Goal: Task Accomplishment & Management: Complete application form

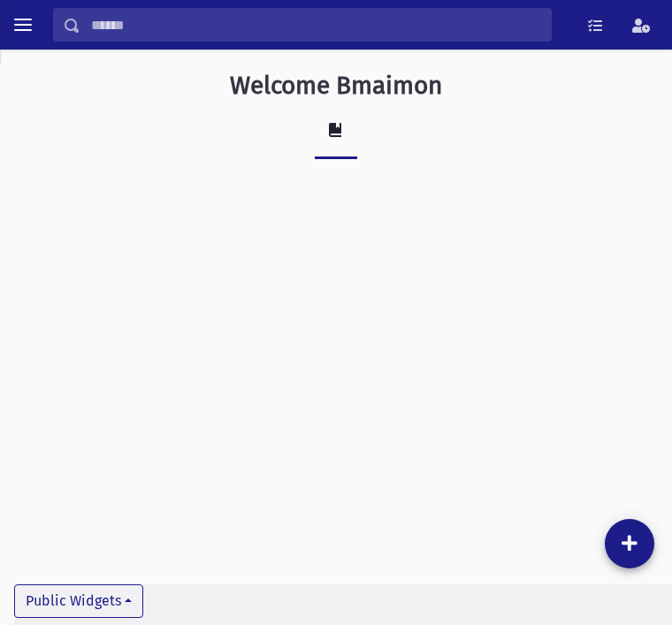
click at [547, 448] on div "Welcome Bmaimon School Public Widgets" at bounding box center [336, 338] width 672 height 576
click at [183, 249] on div "Welcome Bmaimon School Public Widgets" at bounding box center [336, 338] width 672 height 576
click at [21, 25] on span "toggle menu" at bounding box center [23, 25] width 18 height 2
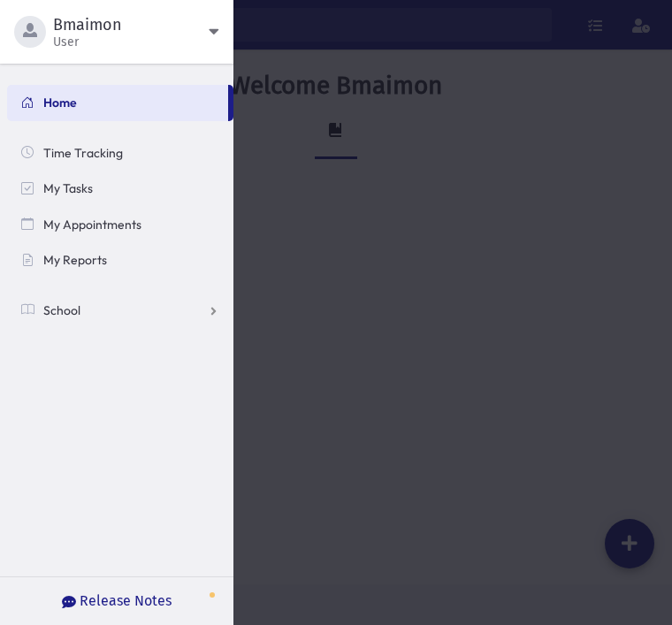
click at [94, 303] on link "School" at bounding box center [120, 311] width 226 height 36
click at [122, 375] on link "Attendance" at bounding box center [120, 382] width 226 height 36
click at [121, 417] on link "Entry" at bounding box center [120, 418] width 226 height 36
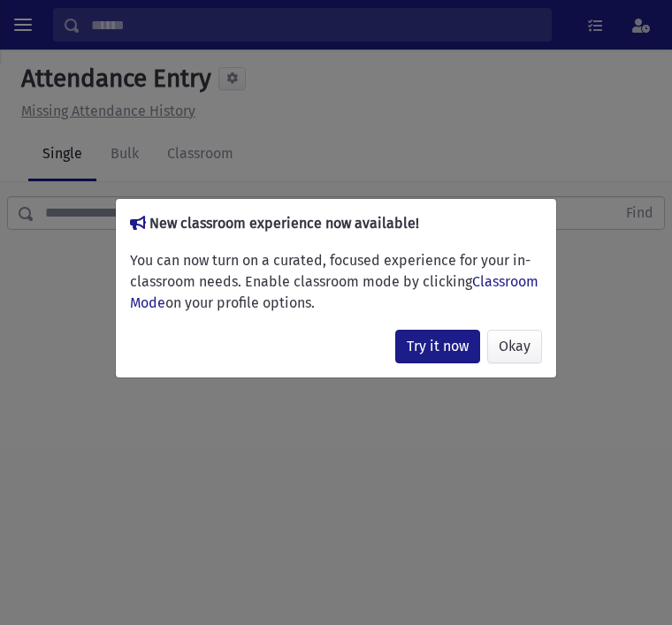
click at [524, 363] on button "Okay" at bounding box center [514, 347] width 55 height 34
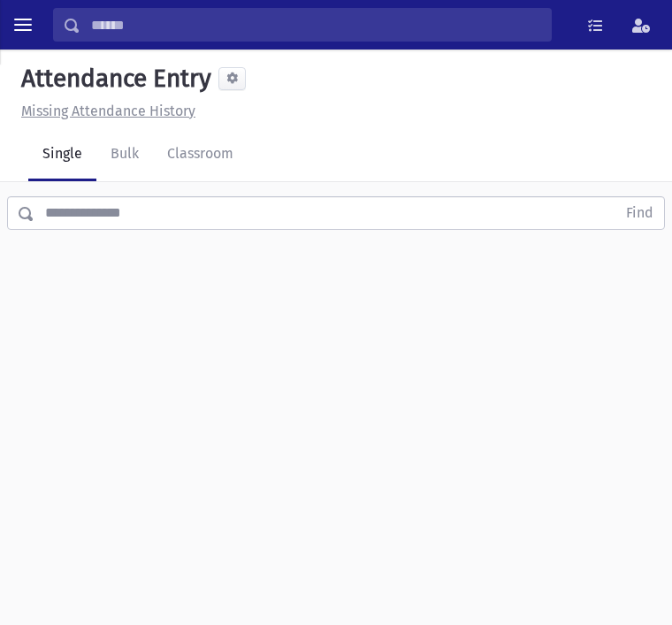
click at [216, 142] on link "Classroom" at bounding box center [200, 155] width 95 height 52
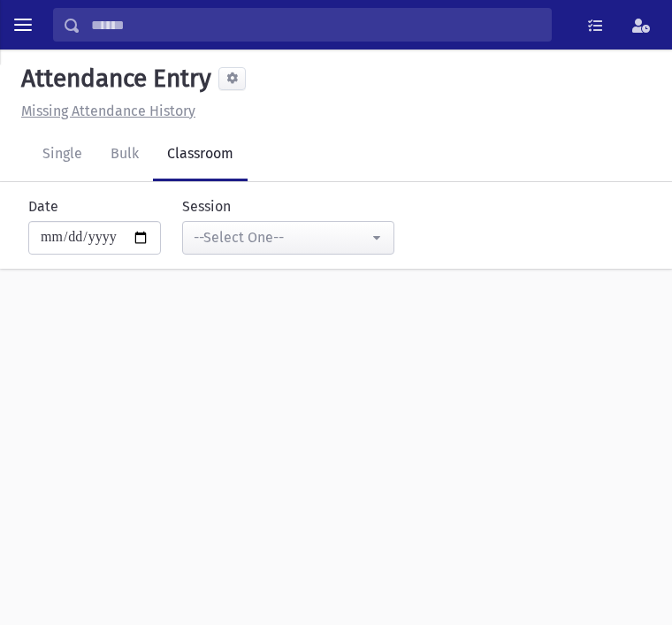
click at [63, 444] on div "**********" at bounding box center [336, 338] width 672 height 576
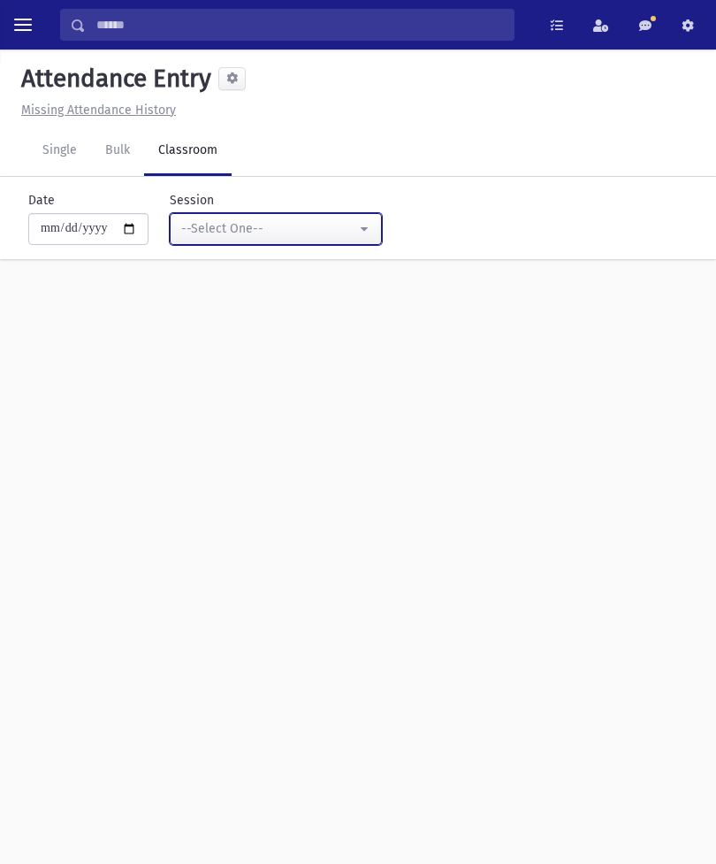
click at [335, 219] on button "--Select One--" at bounding box center [276, 229] width 212 height 32
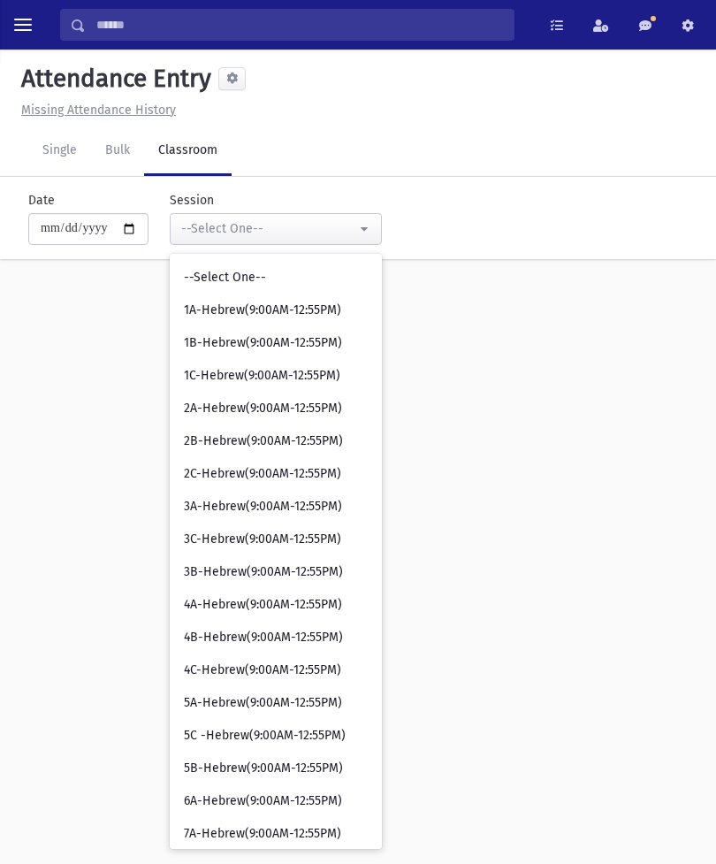
click at [527, 391] on div "**********" at bounding box center [358, 457] width 716 height 815
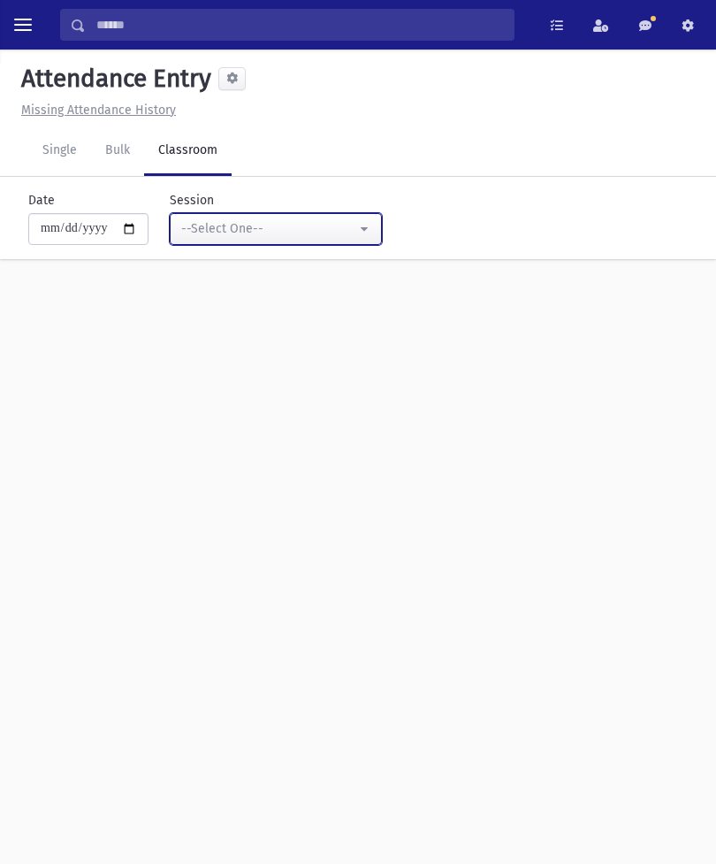
click at [331, 223] on button "--Select One--" at bounding box center [276, 229] width 212 height 32
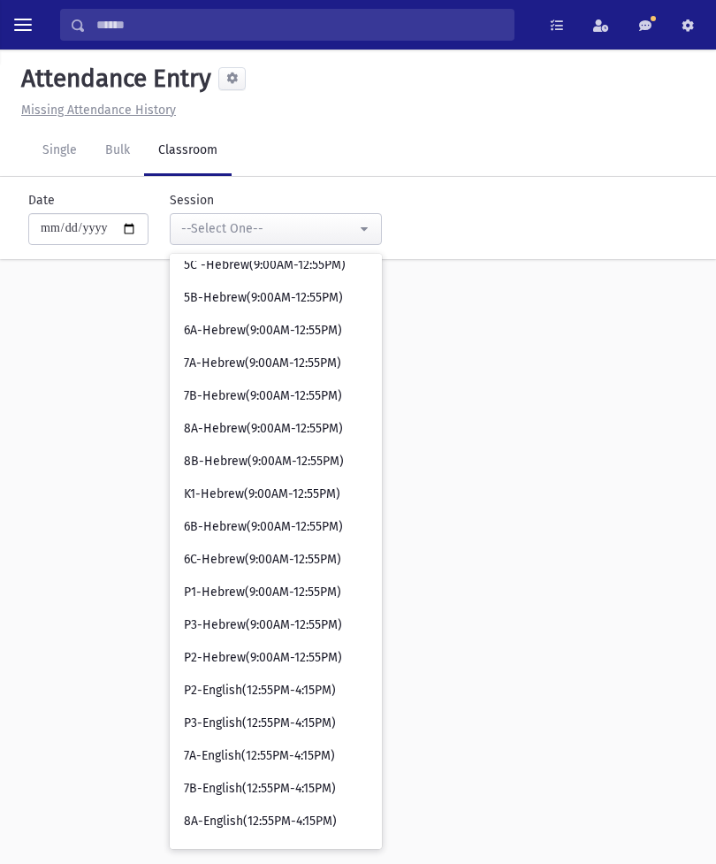
scroll to position [469, 0]
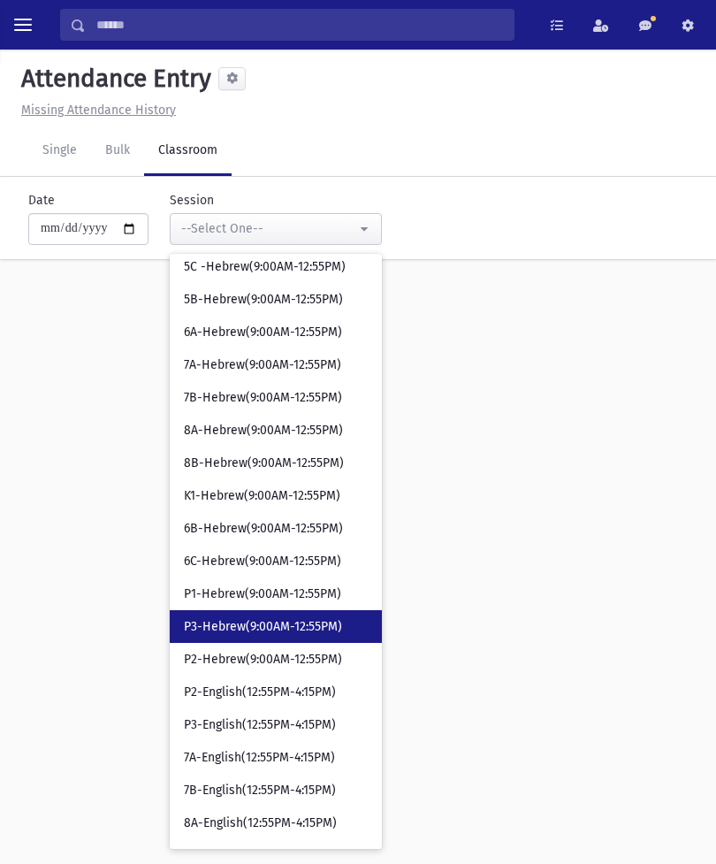
click at [264, 623] on span "P3-Hebrew(9:00AM-12:55PM)" at bounding box center [263, 627] width 158 height 18
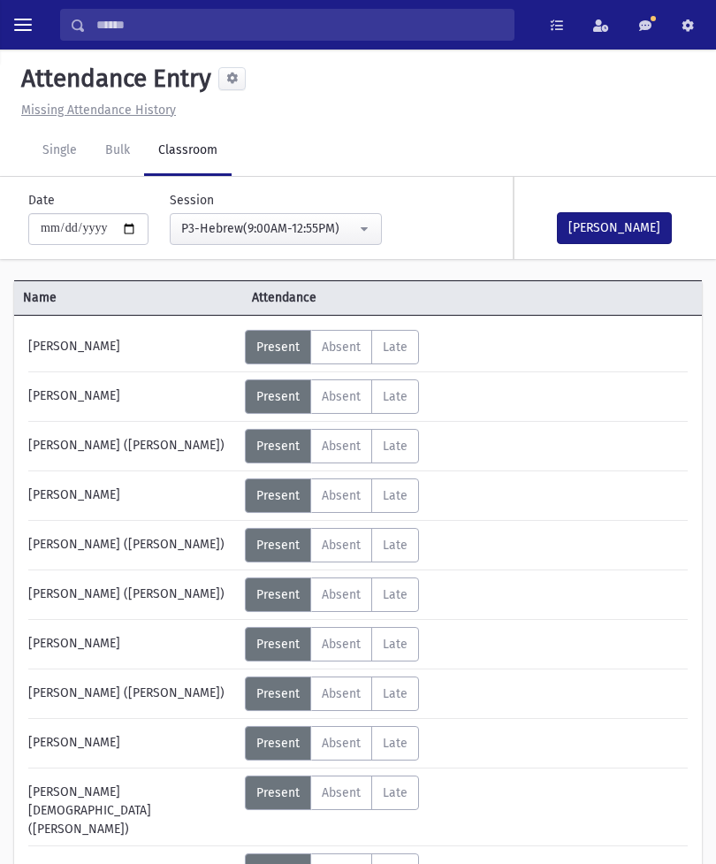
click at [624, 218] on button "[PERSON_NAME]" at bounding box center [614, 228] width 115 height 32
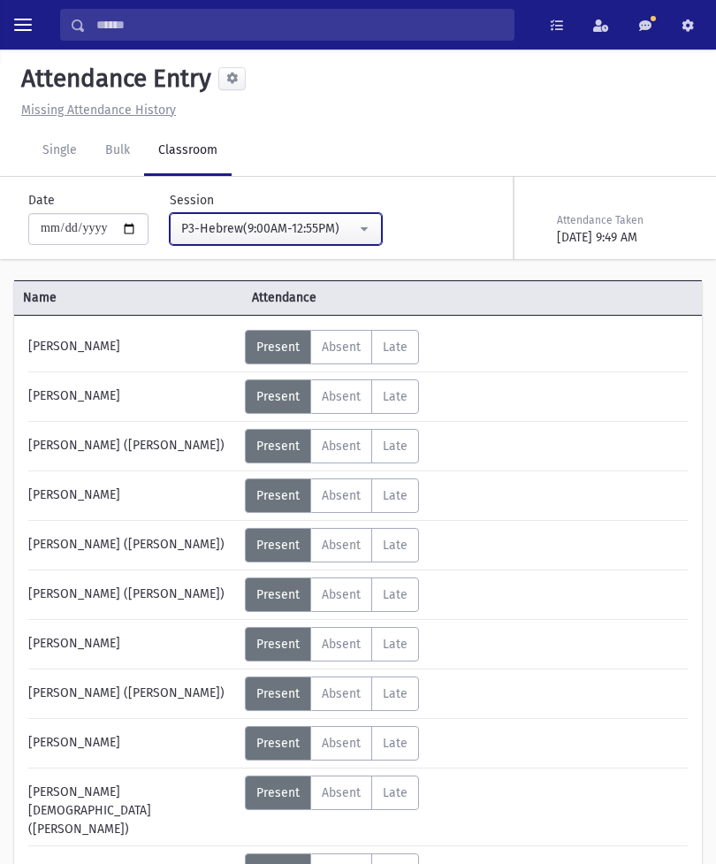
click at [326, 235] on div "P3-Hebrew(9:00AM-12:55PM)" at bounding box center [268, 228] width 175 height 19
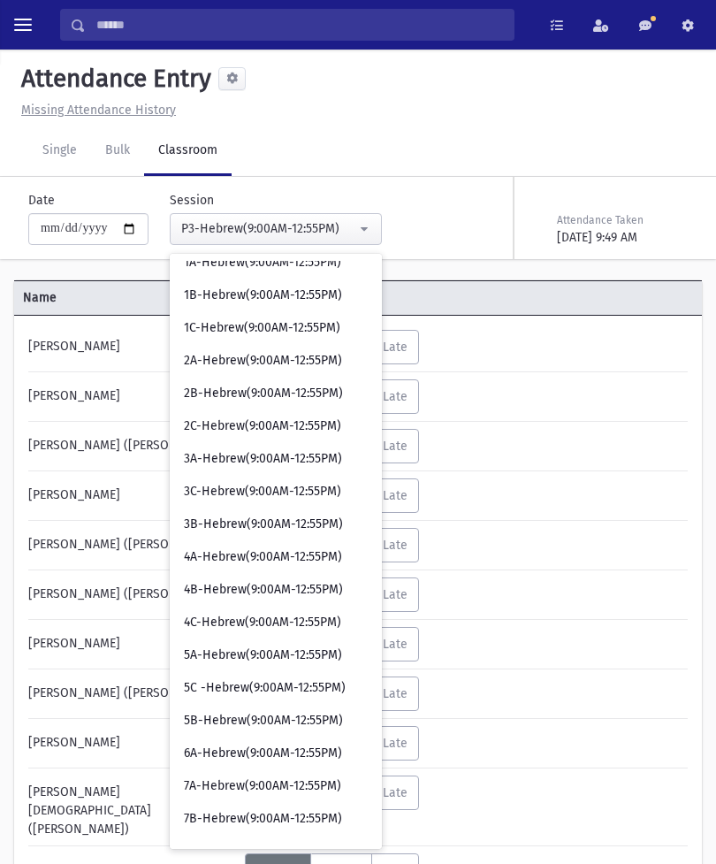
scroll to position [47, 0]
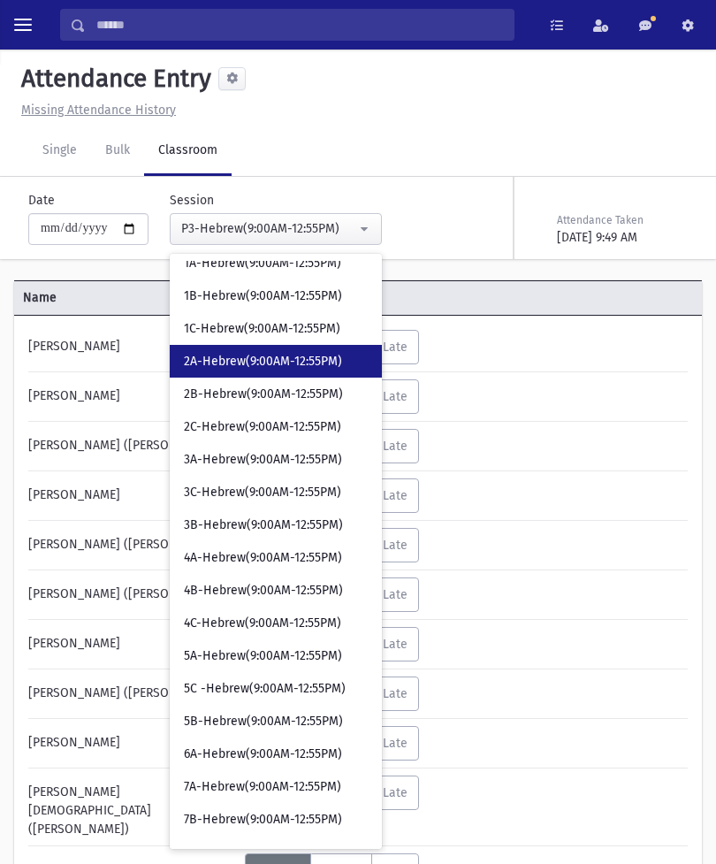
click at [253, 355] on span "2A-Hebrew(9:00AM-12:55PM)" at bounding box center [263, 362] width 158 height 18
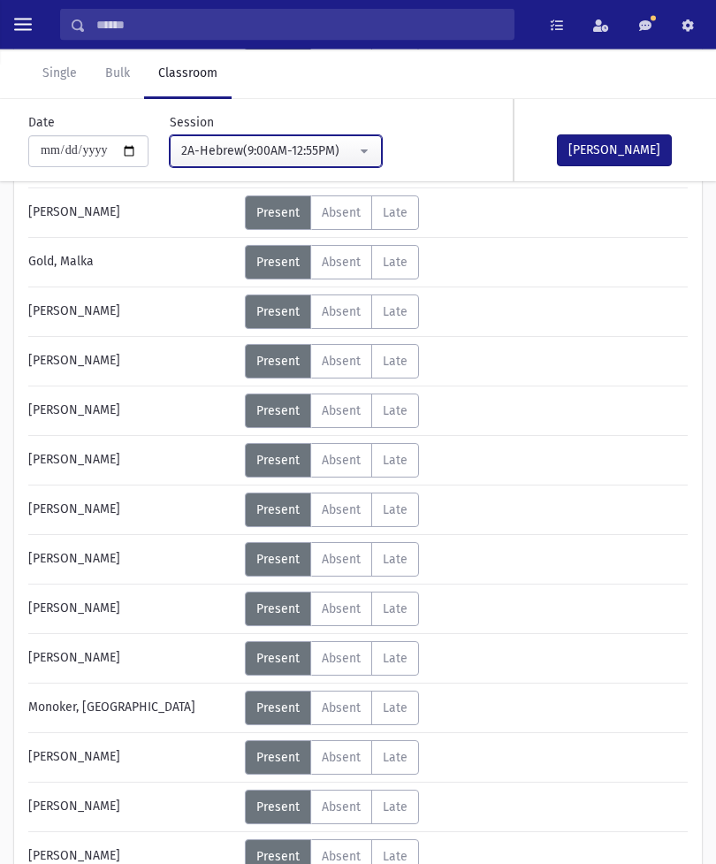
scroll to position [313, 0]
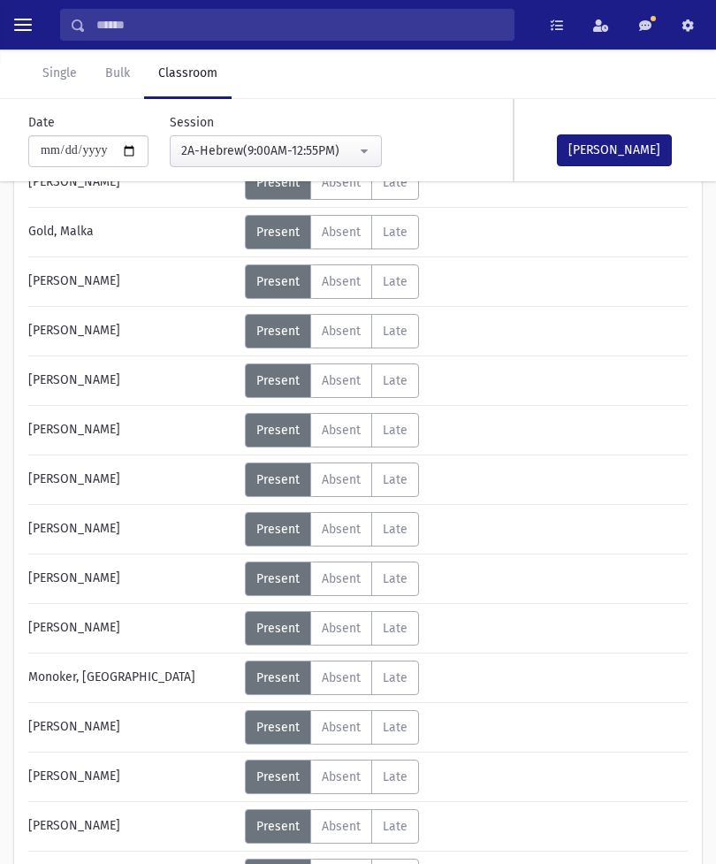
click at [351, 624] on span "Absent" at bounding box center [341, 776] width 39 height 15
click at [624, 148] on button "[PERSON_NAME]" at bounding box center [614, 150] width 115 height 32
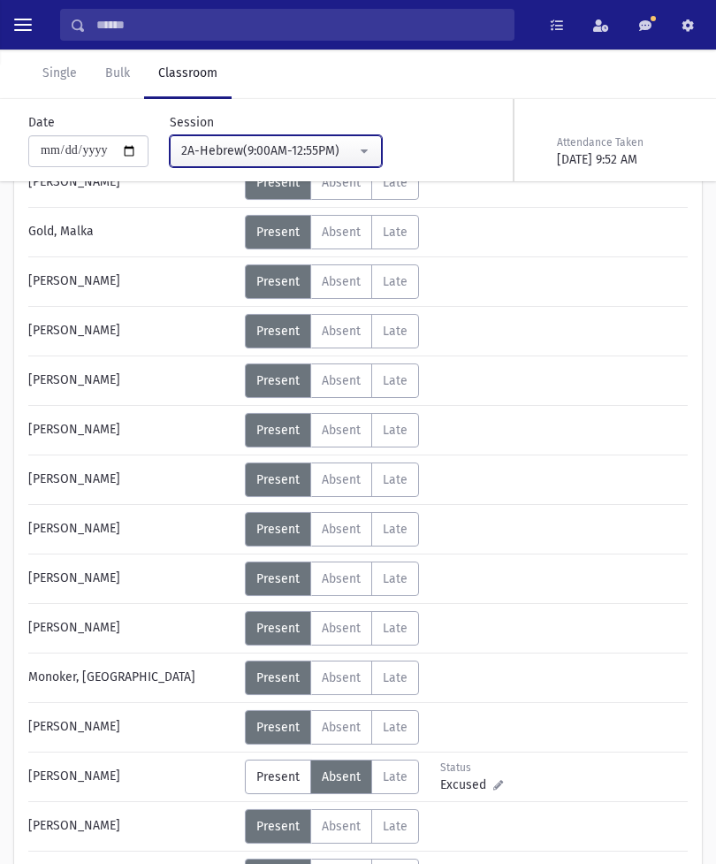
click at [320, 153] on div "2A-Hebrew(9:00AM-12:55PM)" at bounding box center [268, 151] width 175 height 19
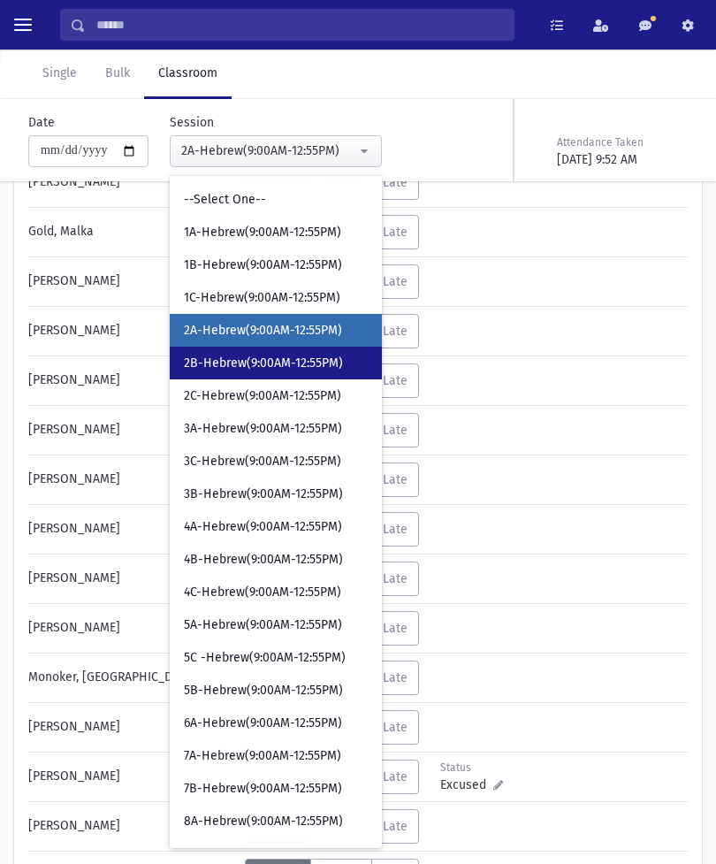
click at [263, 364] on span "2B-Hebrew(9:00AM-12:55PM)" at bounding box center [263, 364] width 159 height 18
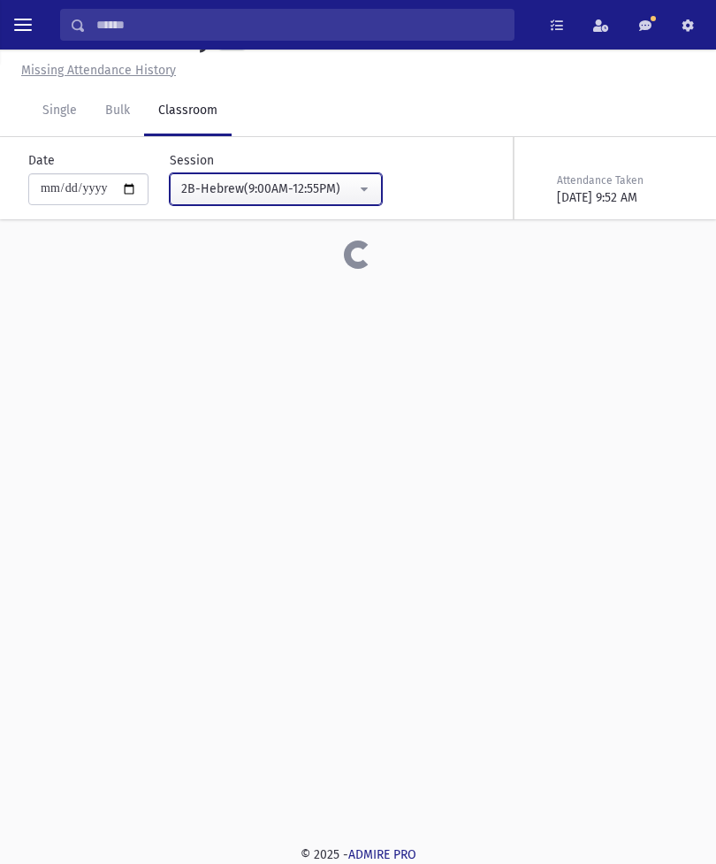
scroll to position [40, 0]
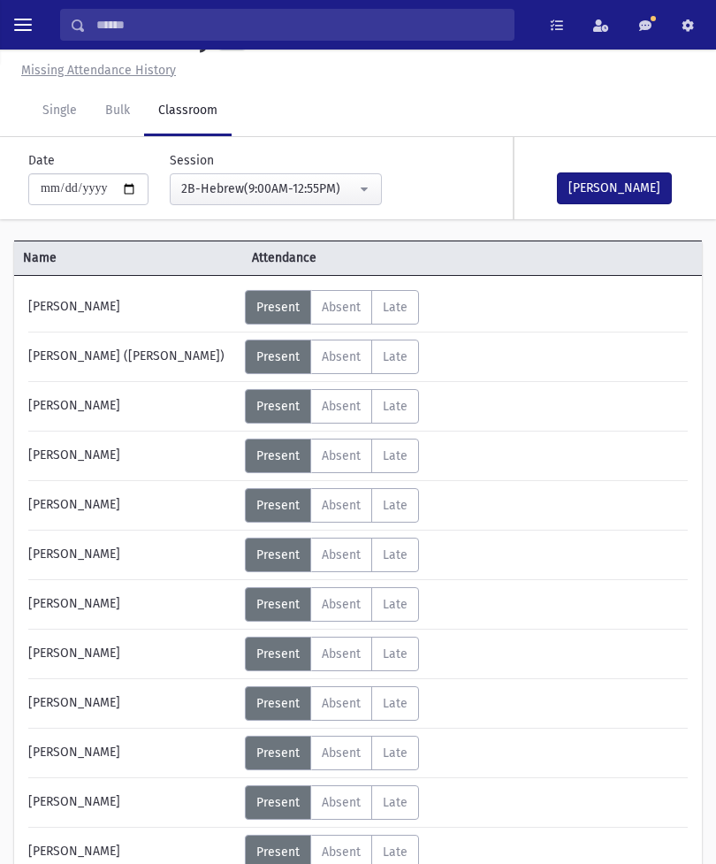
click at [608, 179] on button "[PERSON_NAME]" at bounding box center [614, 188] width 115 height 32
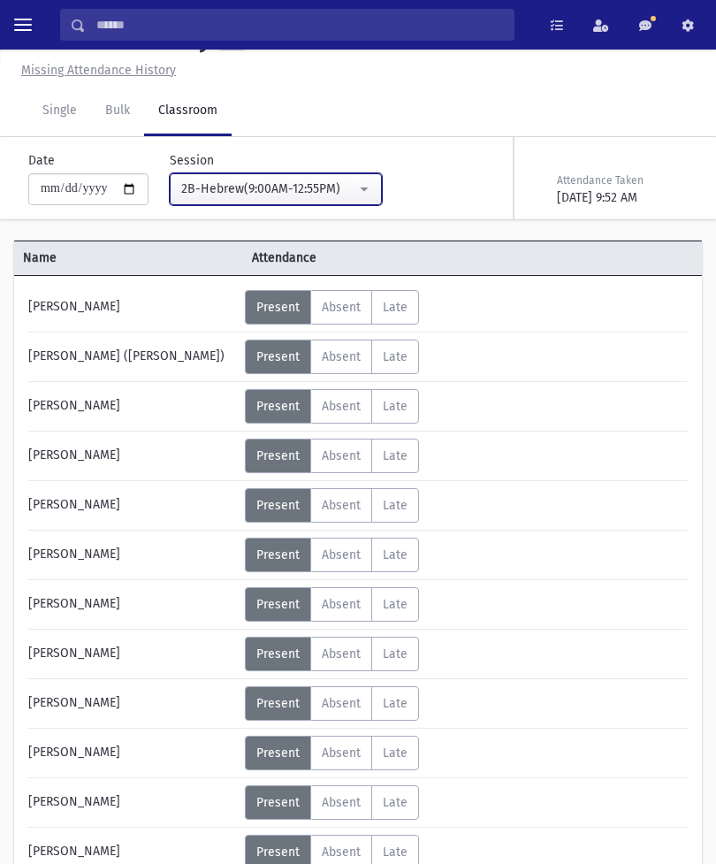
click at [332, 192] on button "2B-Hebrew(9:00AM-12:55PM)" at bounding box center [276, 189] width 212 height 32
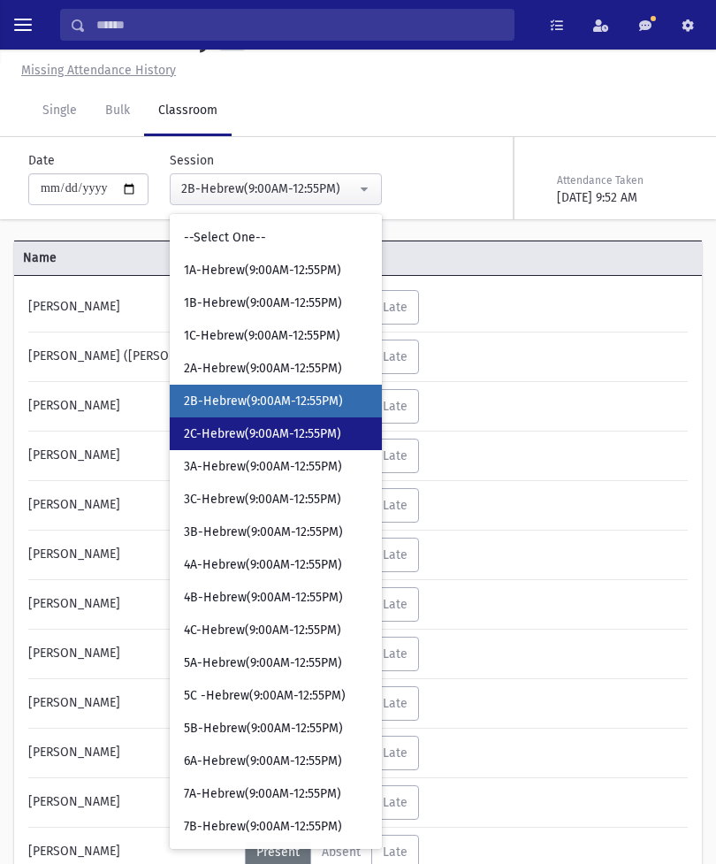
click at [287, 428] on span "2C-Hebrew(9:00AM-12:55PM)" at bounding box center [262, 434] width 157 height 18
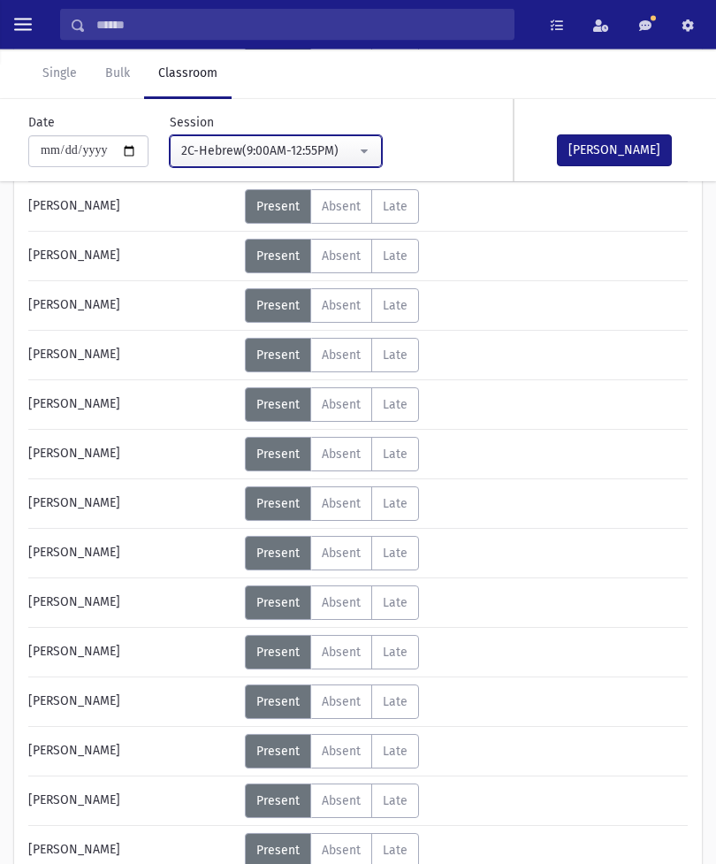
scroll to position [537, 0]
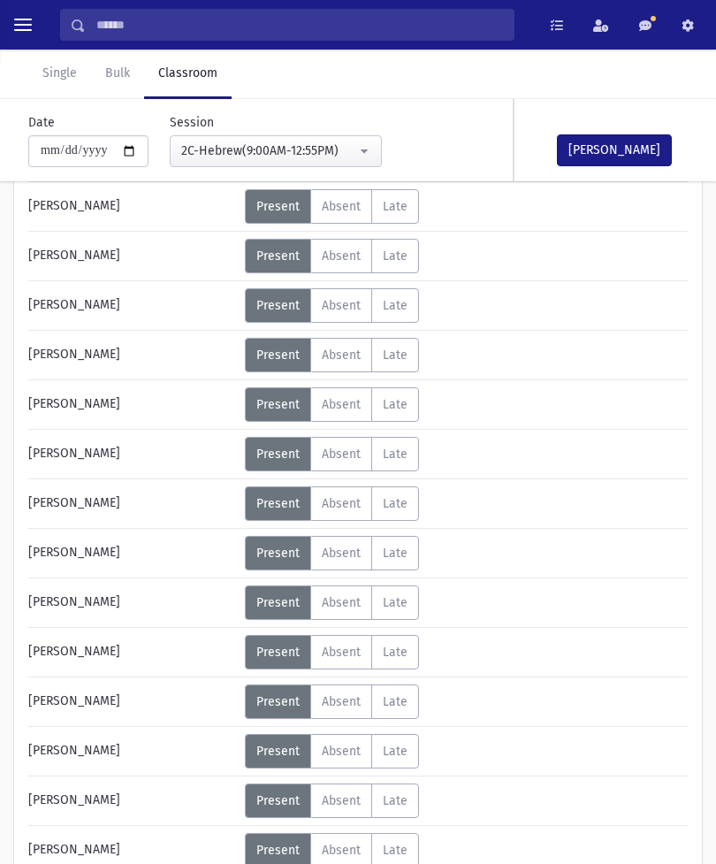
click at [344, 624] on span "Absent" at bounding box center [341, 751] width 39 height 15
click at [631, 150] on button "[PERSON_NAME]" at bounding box center [614, 150] width 115 height 32
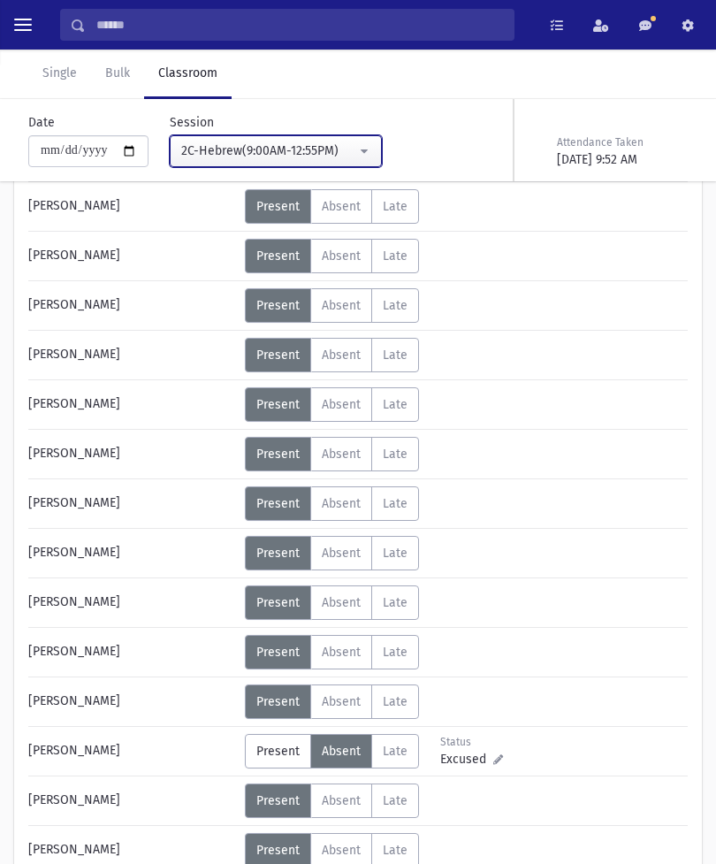
click at [326, 157] on div "2C-Hebrew(9:00AM-12:55PM)" at bounding box center [268, 151] width 175 height 19
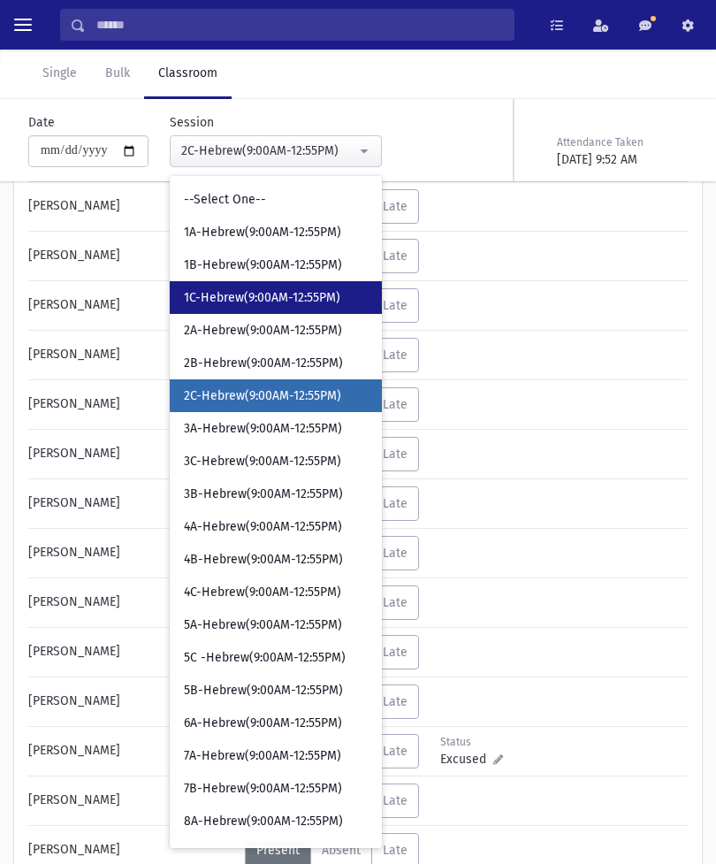
click at [267, 293] on span "1C-Hebrew(9:00AM-12:55PM)" at bounding box center [262, 298] width 157 height 18
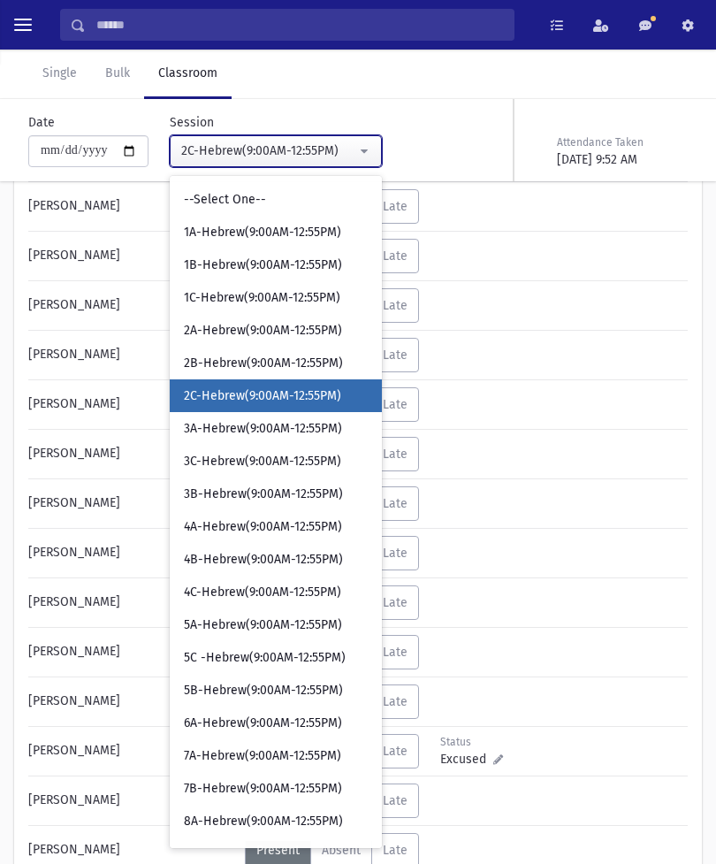
scroll to position [40, 0]
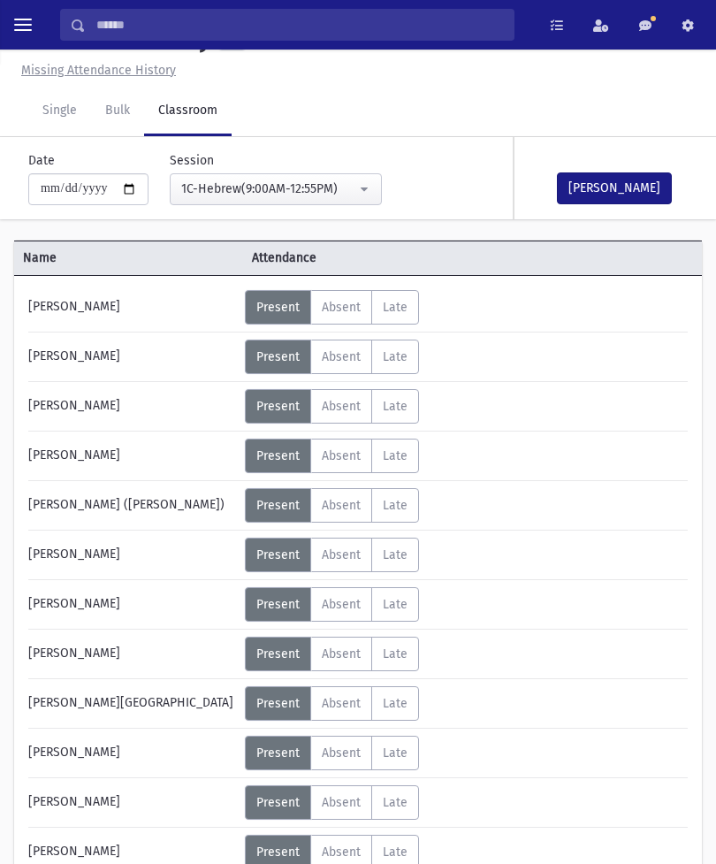
click at [350, 395] on label "Absent A" at bounding box center [341, 406] width 62 height 34
click at [596, 187] on button "[PERSON_NAME]" at bounding box center [614, 188] width 115 height 32
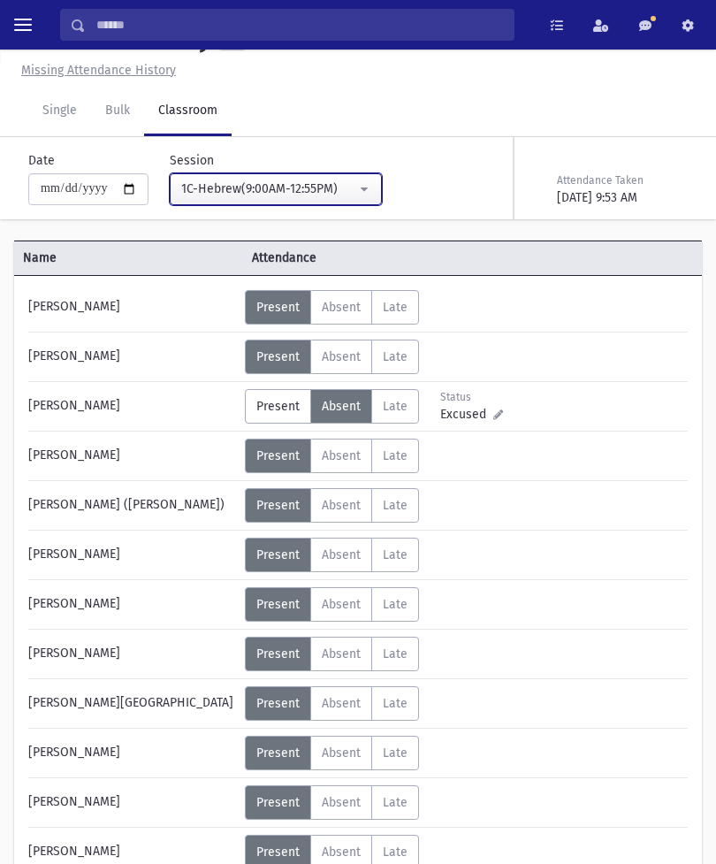
click at [323, 189] on div "1C-Hebrew(9:00AM-12:55PM)" at bounding box center [268, 189] width 175 height 19
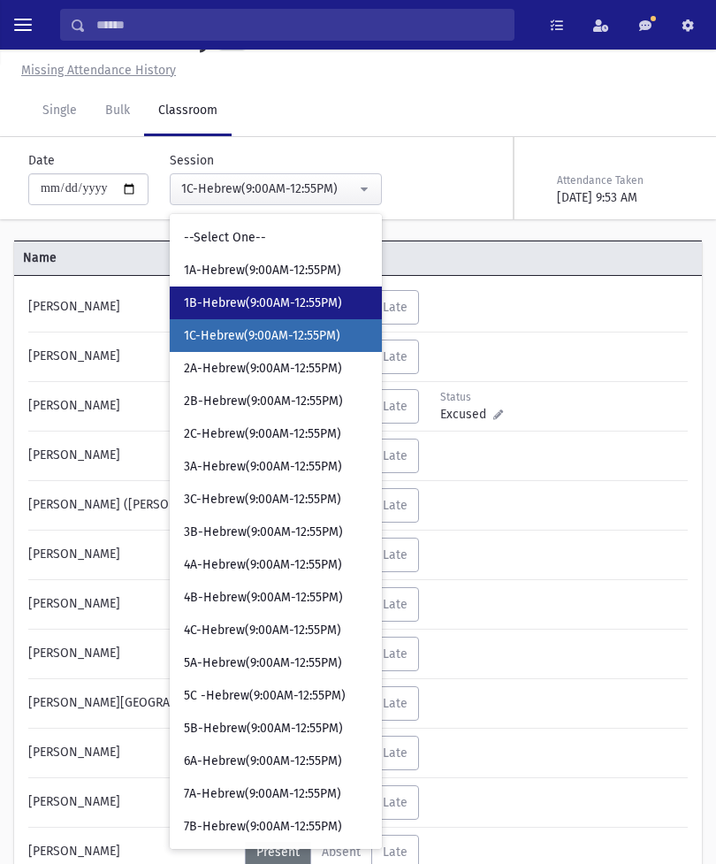
click at [281, 303] on span "1B-Hebrew(9:00AM-12:55PM)" at bounding box center [263, 304] width 158 height 18
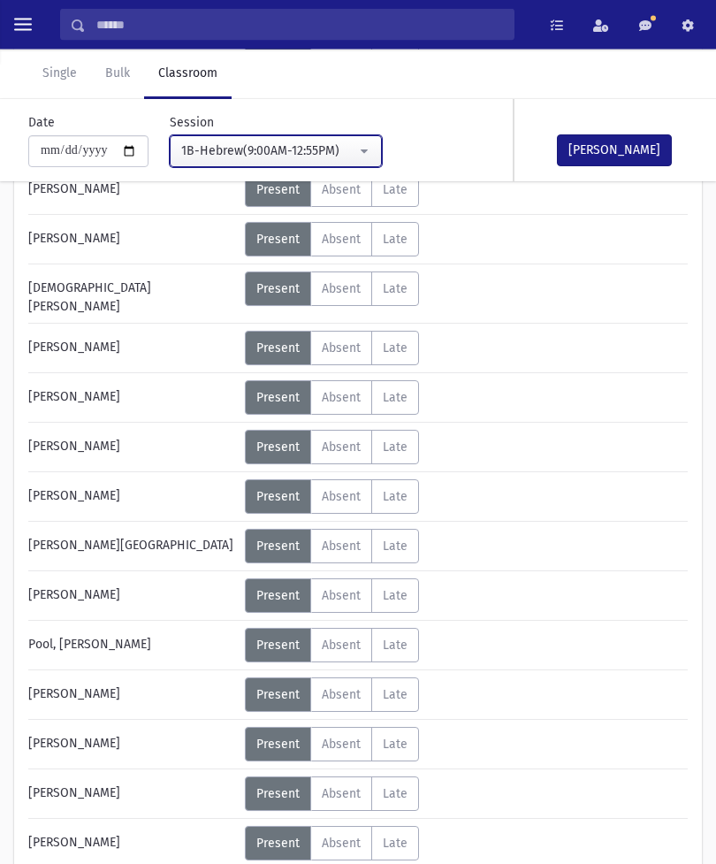
scroll to position [517, 0]
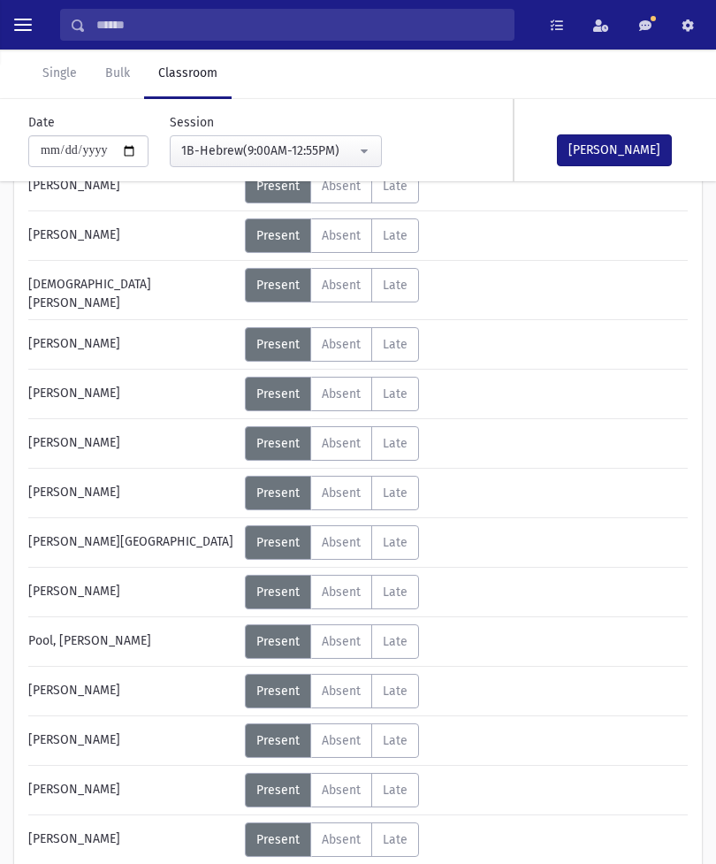
click at [361, 624] on span "Absent" at bounding box center [341, 839] width 39 height 15
click at [346, 436] on span "Absent" at bounding box center [341, 443] width 39 height 15
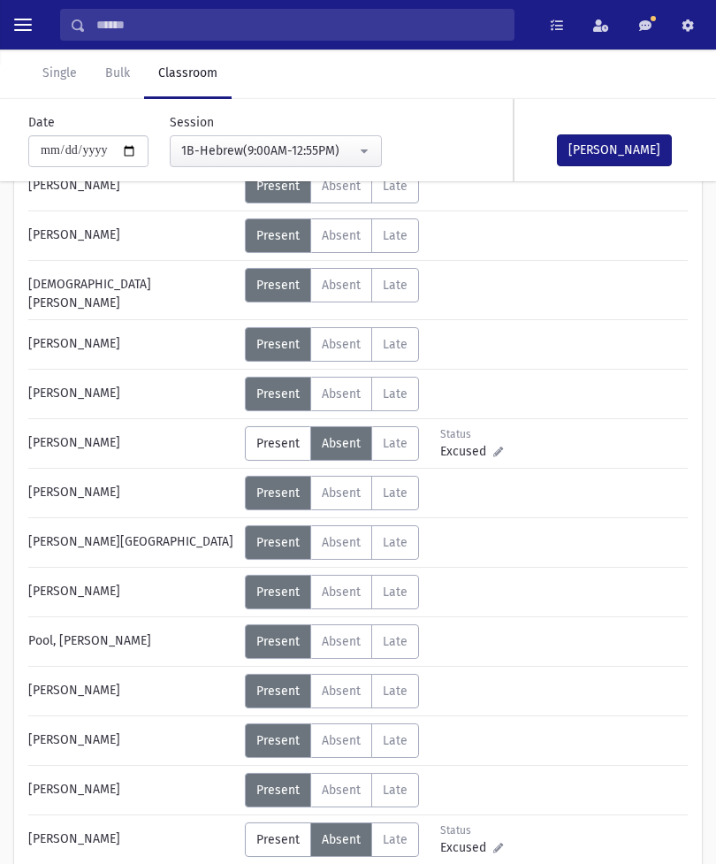
click at [620, 156] on button "[PERSON_NAME]" at bounding box center [614, 150] width 115 height 32
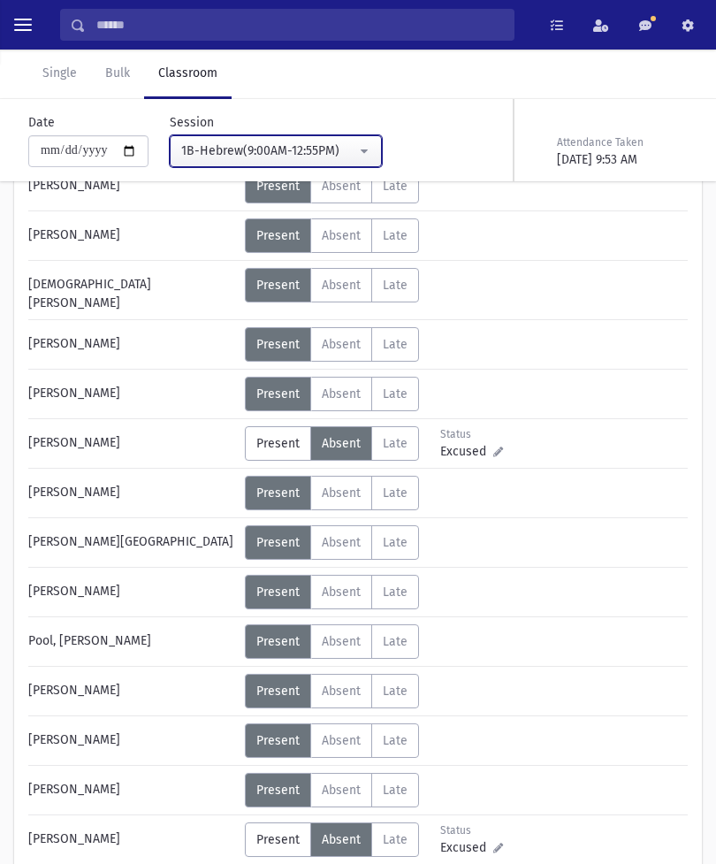
click at [339, 152] on button "1B-Hebrew(9:00AM-12:55PM)" at bounding box center [276, 151] width 212 height 32
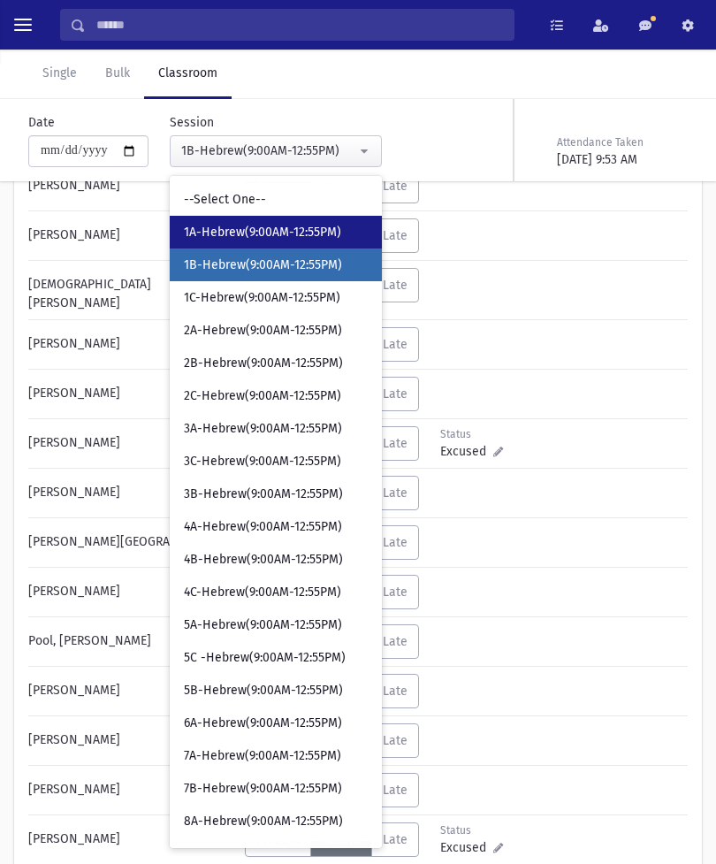
click at [275, 224] on span "1A-Hebrew(9:00AM-12:55PM)" at bounding box center [262, 233] width 157 height 18
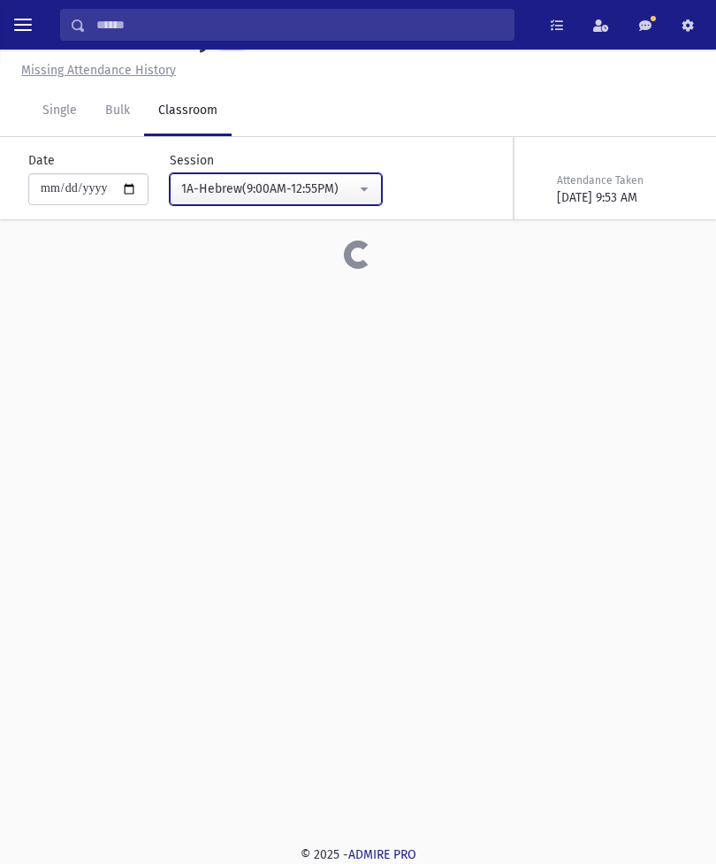
scroll to position [40, 0]
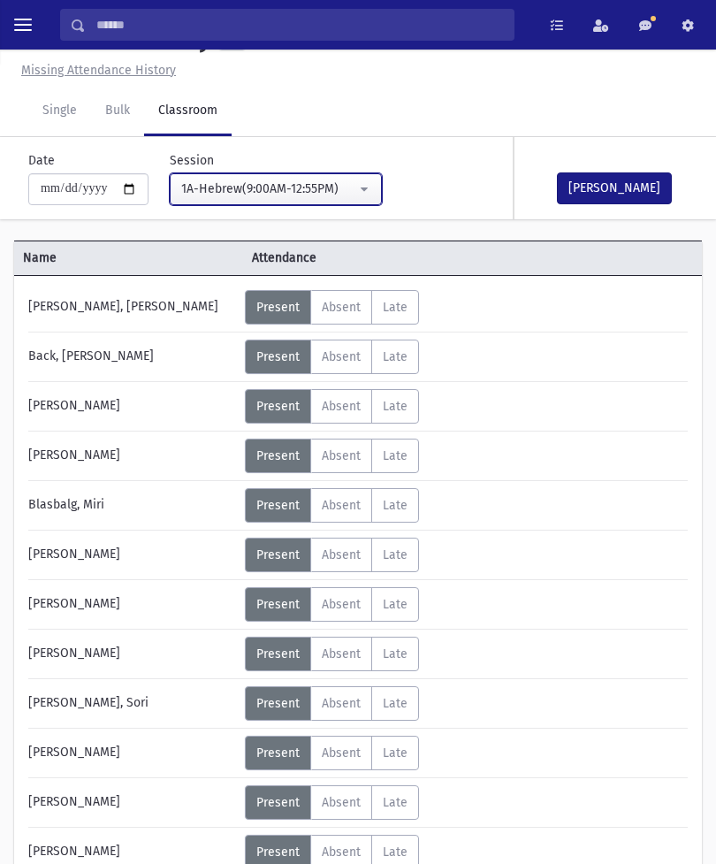
click at [337, 185] on button "1A-Hebrew(9:00AM-12:55PM)" at bounding box center [276, 189] width 212 height 32
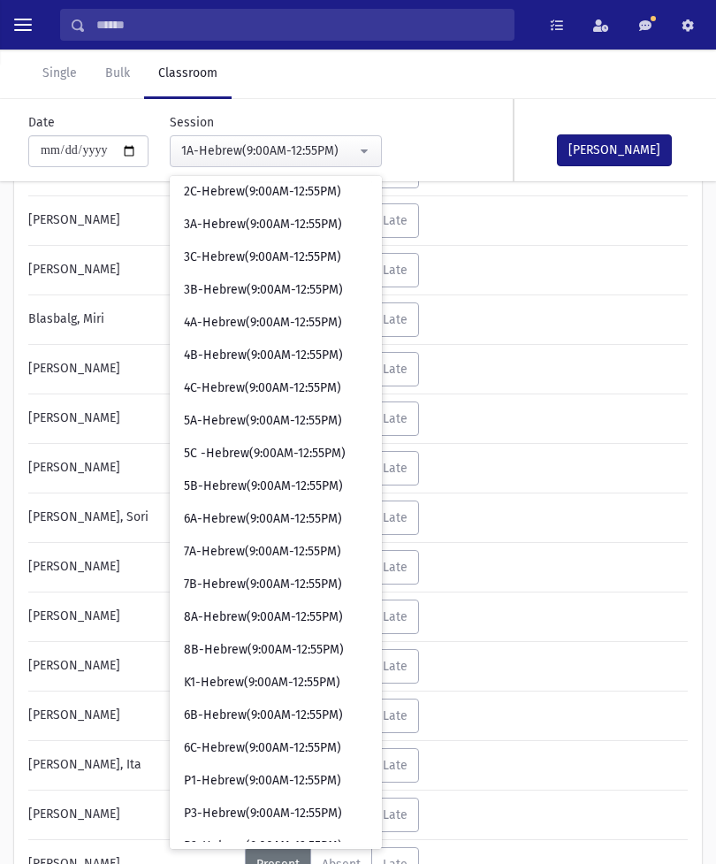
scroll to position [208, 0]
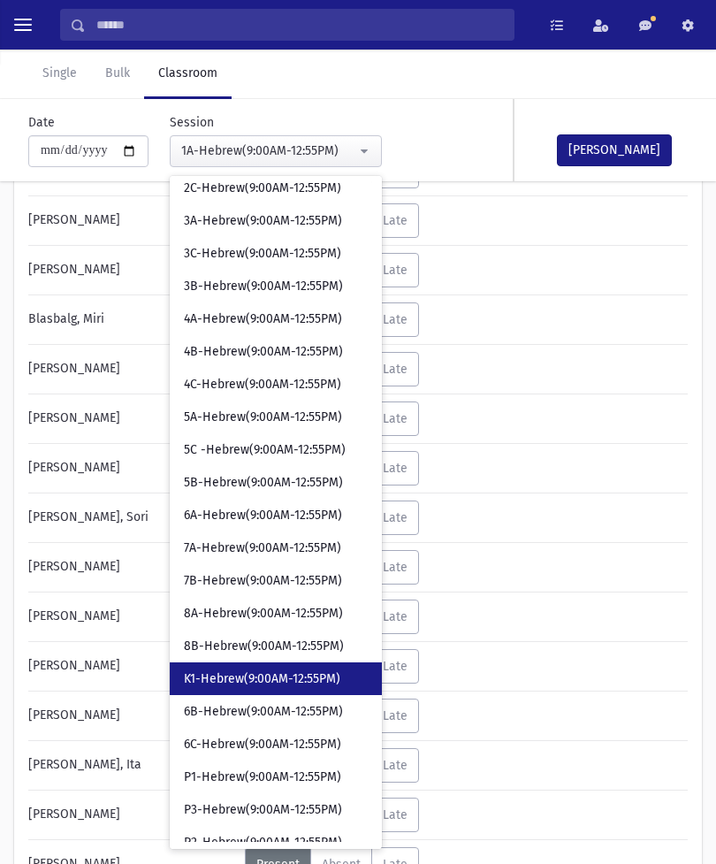
click at [257, 624] on span "K1-Hebrew(9:00AM-12:55PM)" at bounding box center [262, 679] width 157 height 18
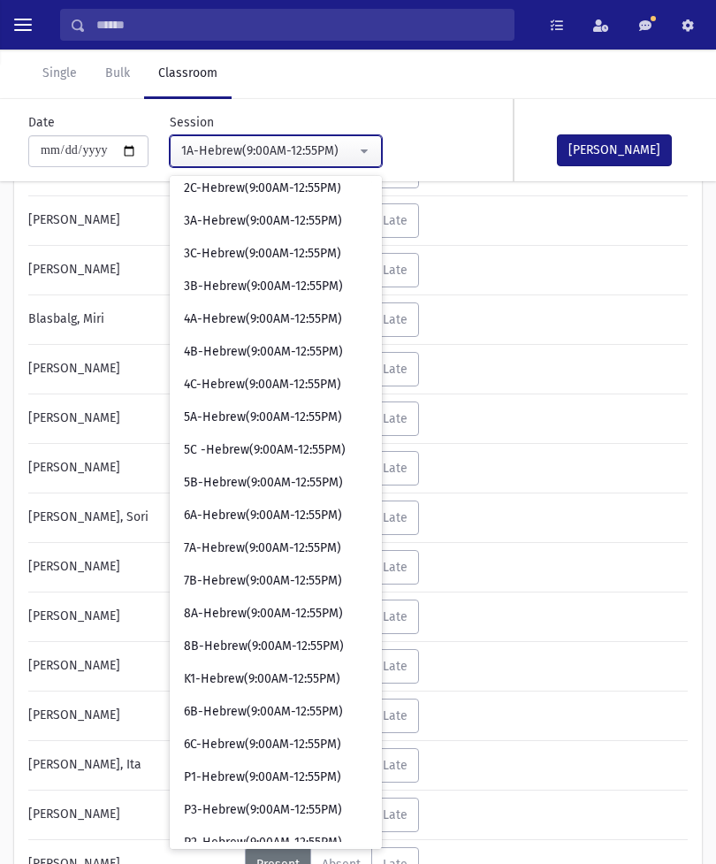
scroll to position [40, 0]
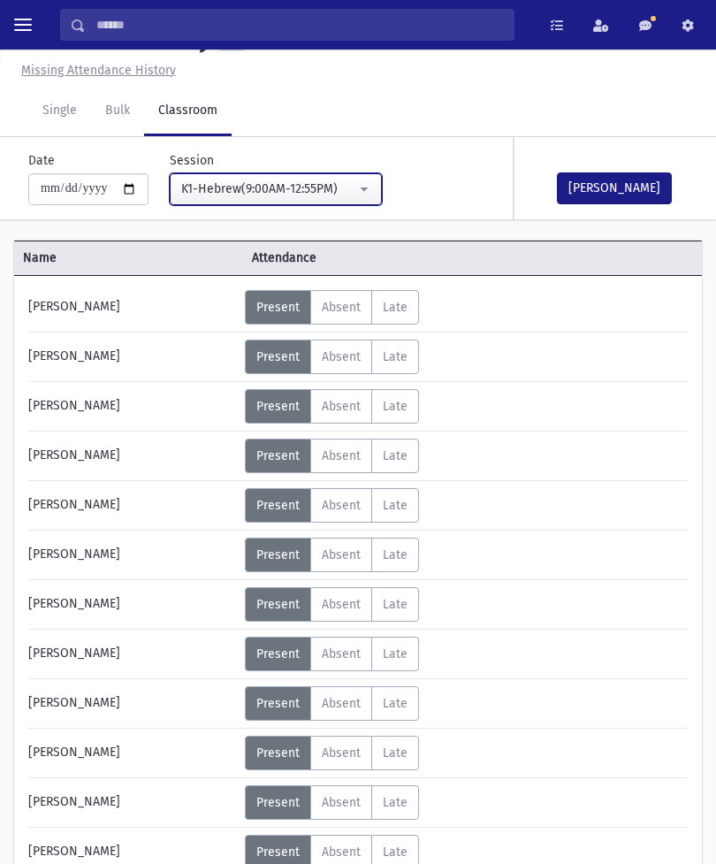
click at [313, 194] on div "K1-Hebrew(9:00AM-12:55PM)" at bounding box center [268, 189] width 175 height 19
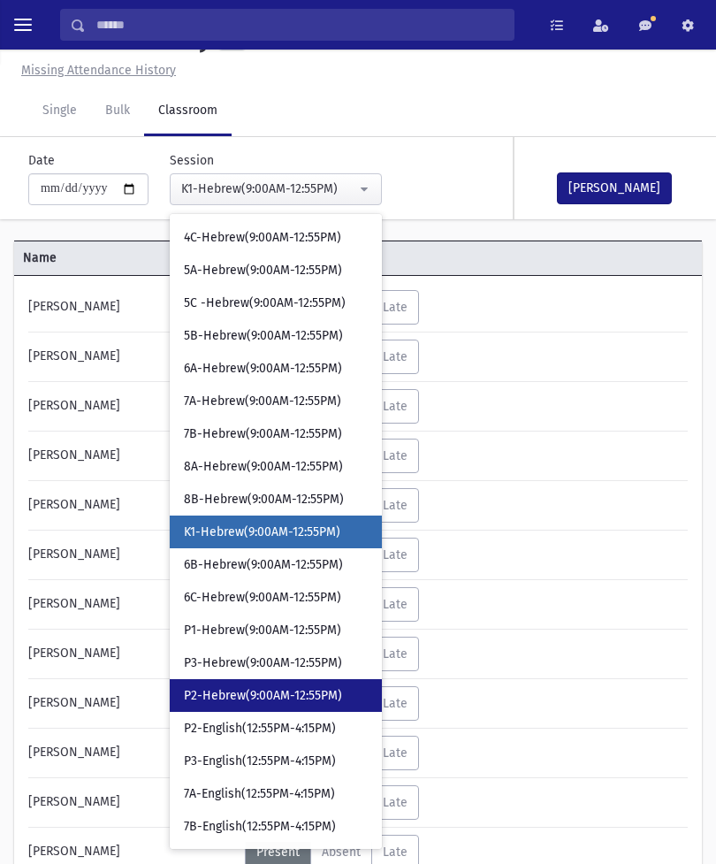
click at [264, 624] on span "P2-Hebrew(9:00AM-12:55PM)" at bounding box center [263, 696] width 158 height 18
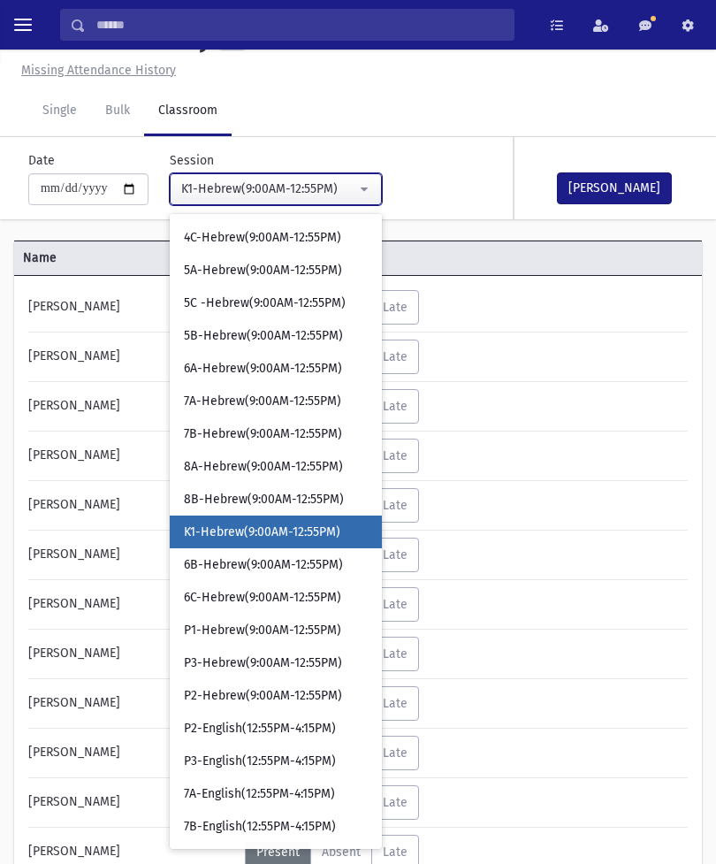
select select "****"
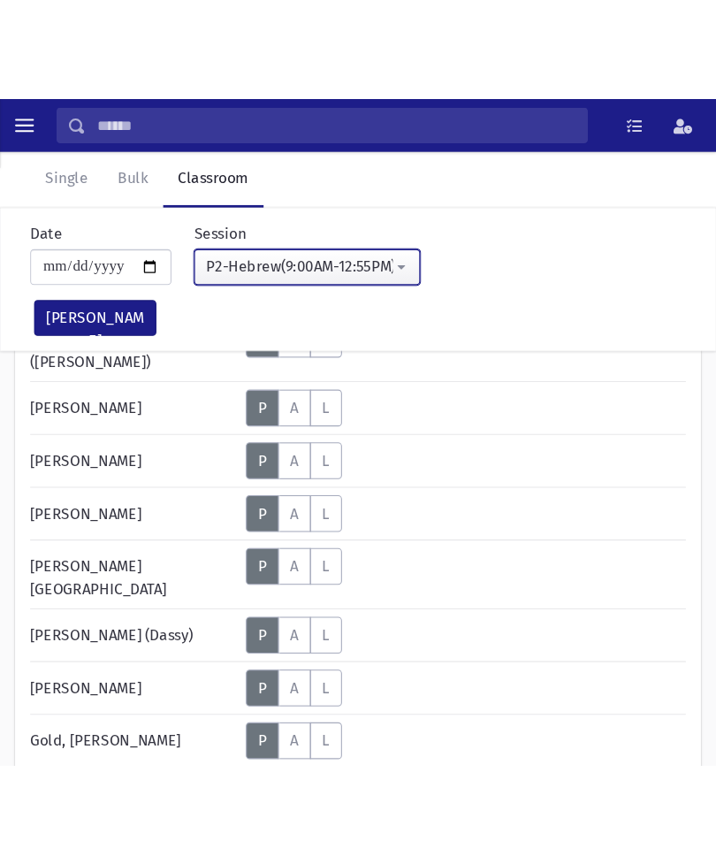
scroll to position [40, 0]
